Goal: Task Accomplishment & Management: Use online tool/utility

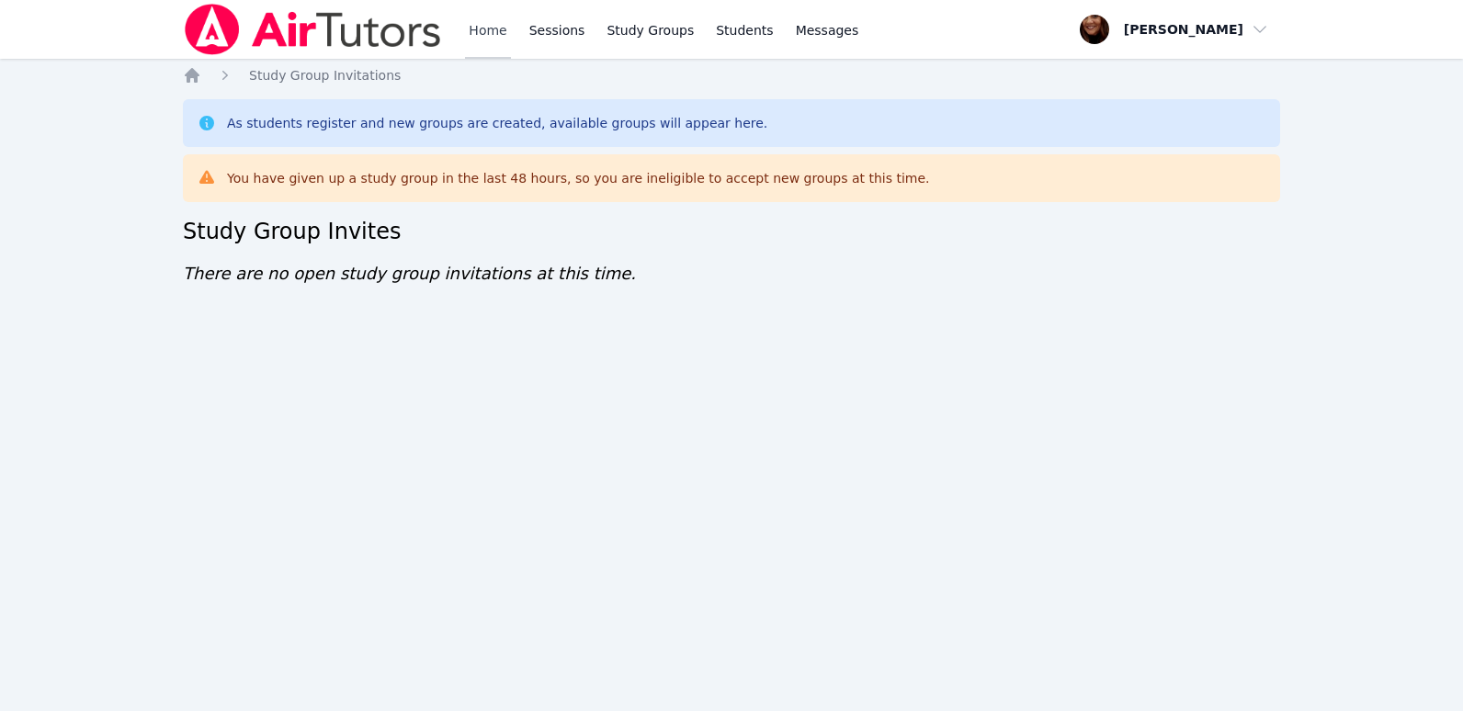
click at [494, 41] on link "Home" at bounding box center [487, 29] width 45 height 59
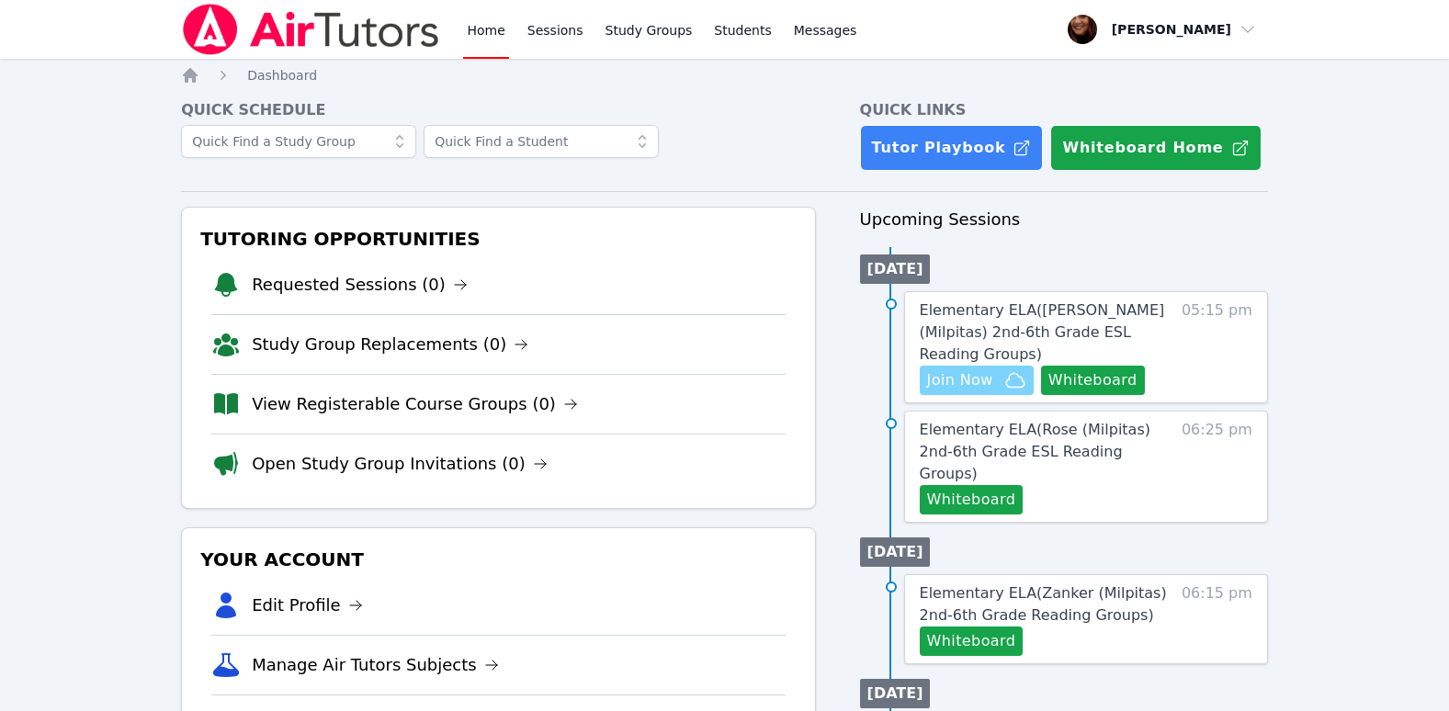
click at [982, 369] on span "Join Now" at bounding box center [960, 380] width 66 height 22
